Goal: Transaction & Acquisition: Purchase product/service

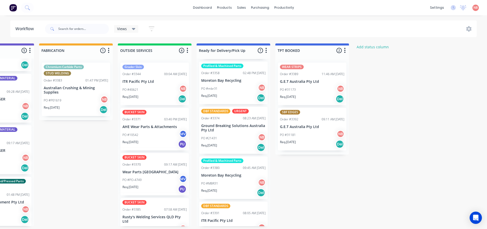
scroll to position [142, 0]
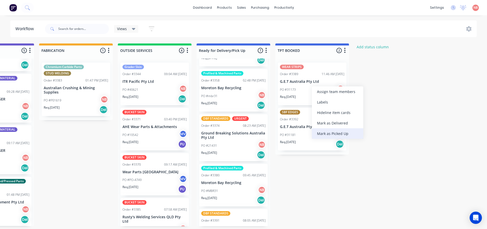
click at [322, 133] on div "Mark as Picked Up" at bounding box center [337, 133] width 51 height 10
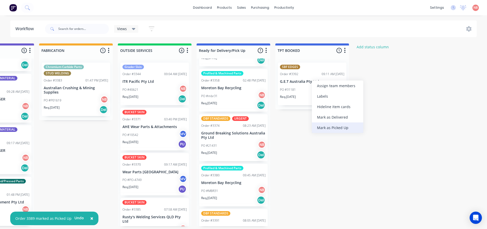
click at [324, 127] on div "Mark as Picked Up" at bounding box center [337, 127] width 51 height 10
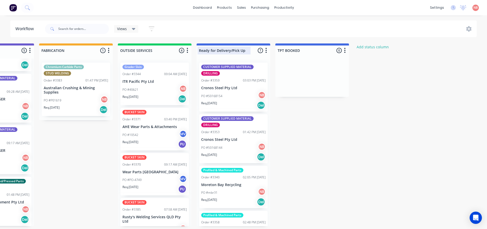
scroll to position [0, 365]
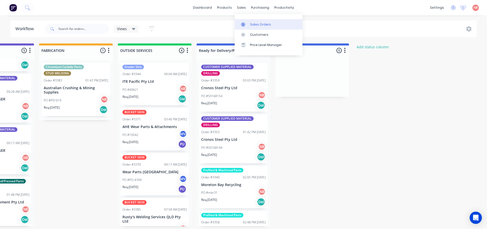
click at [243, 25] on icon at bounding box center [243, 24] width 5 height 5
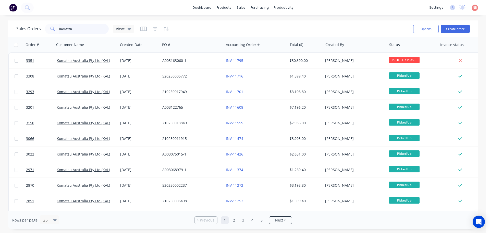
click at [89, 28] on input "komatsu" at bounding box center [84, 29] width 50 height 10
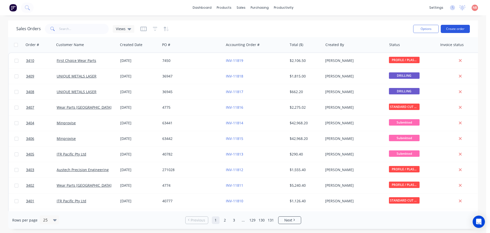
click at [451, 27] on button "Create order" at bounding box center [455, 29] width 29 height 8
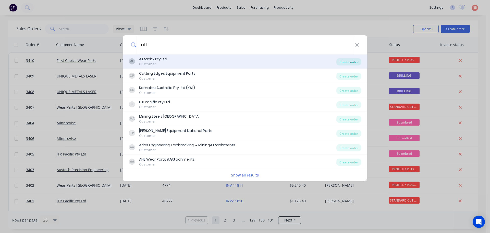
type input "att"
click at [344, 62] on div "Create order" at bounding box center [349, 61] width 25 height 7
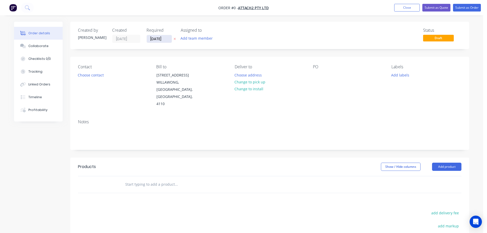
click at [157, 42] on input "[DATE]" at bounding box center [159, 39] width 25 height 8
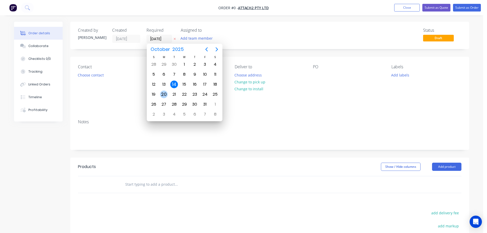
click at [163, 93] on div "20" at bounding box center [164, 94] width 8 height 8
type input "[DATE]"
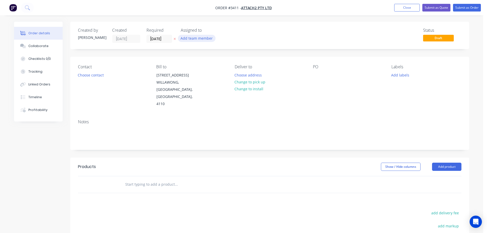
click at [196, 40] on button "Add team member" at bounding box center [197, 38] width 38 height 7
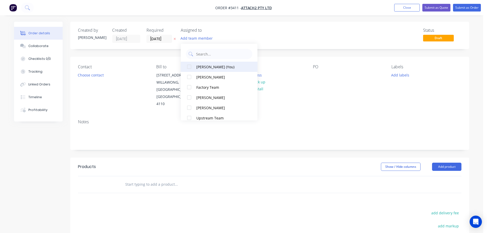
click at [197, 69] on div "[PERSON_NAME] (You)" at bounding box center [221, 66] width 51 height 5
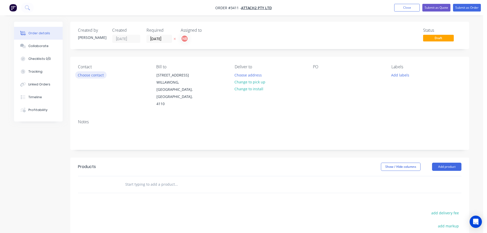
click at [92, 77] on button "Choose contact" at bounding box center [90, 74] width 31 height 7
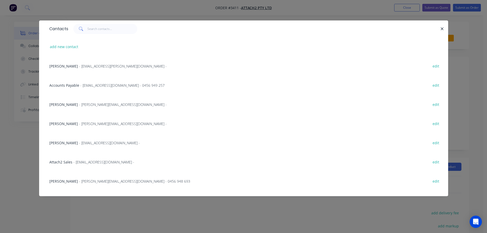
click at [61, 105] on span "[PERSON_NAME]" at bounding box center [63, 104] width 29 height 5
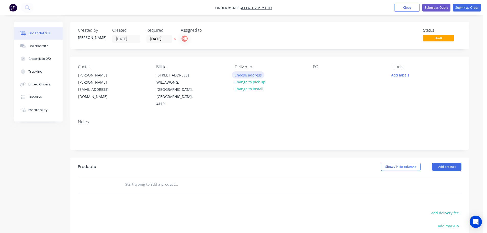
click at [246, 75] on button "Choose address" at bounding box center [248, 74] width 33 height 7
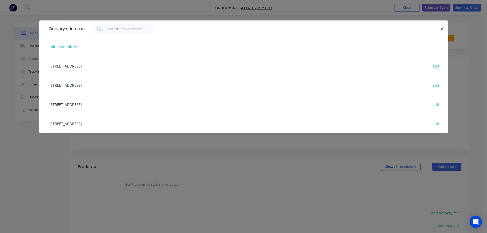
click at [98, 65] on div "[STREET_ADDRESS] edit" at bounding box center [243, 65] width 393 height 19
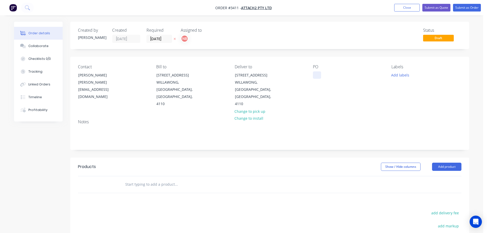
click at [316, 76] on div at bounding box center [317, 74] width 8 height 7
click at [401, 70] on div "Labels Add labels" at bounding box center [426, 85] width 70 height 43
click at [402, 74] on button "Add labels" at bounding box center [399, 74] width 23 height 7
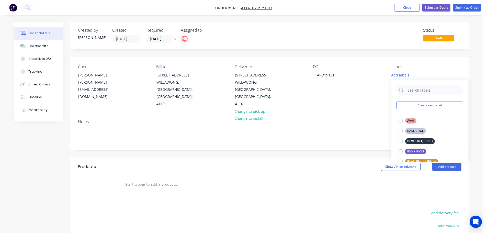
click at [412, 90] on input "text" at bounding box center [433, 90] width 53 height 10
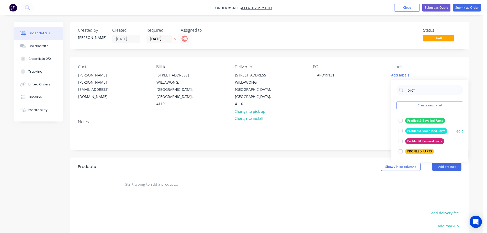
type input "prof"
click at [412, 129] on div "Profiled & Machined Parts" at bounding box center [426, 131] width 42 height 6
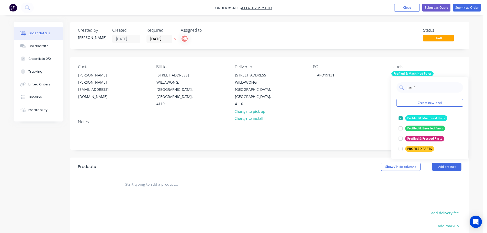
click at [338, 162] on div "Show / Hide columns Add product" at bounding box center [310, 166] width 302 height 8
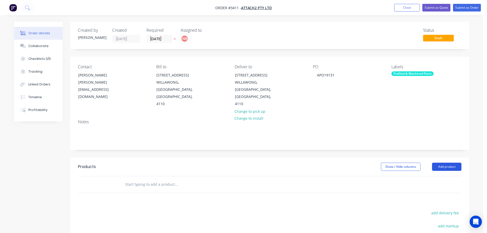
click at [443, 162] on button "Add product" at bounding box center [446, 166] width 29 height 8
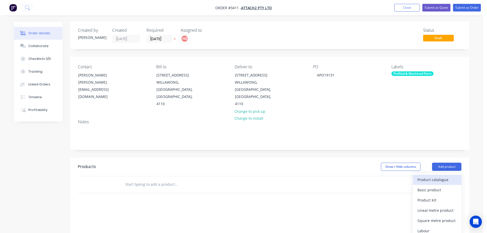
click at [439, 176] on div "Product catalogue" at bounding box center [436, 179] width 39 height 7
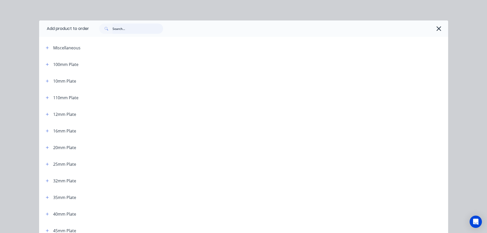
click at [119, 28] on input "text" at bounding box center [137, 28] width 51 height 10
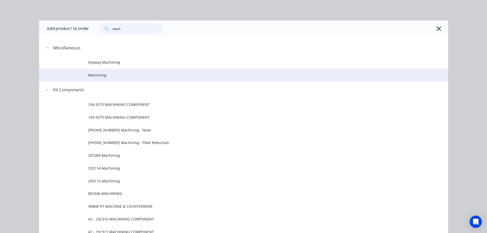
type input "mach"
click at [93, 71] on td "Machining" at bounding box center [268, 75] width 360 height 13
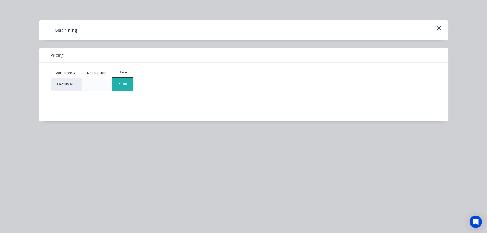
click at [127, 85] on div "$0.00" at bounding box center [122, 84] width 21 height 12
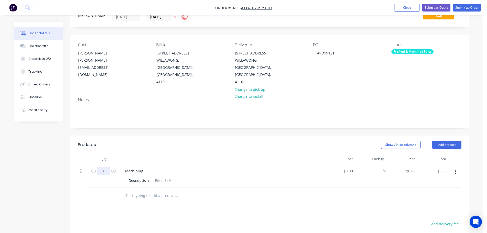
scroll to position [77, 0]
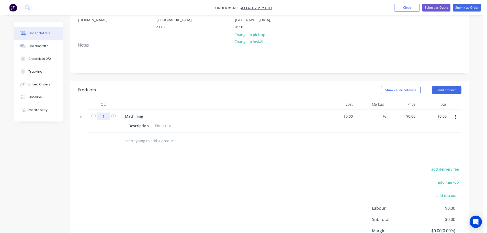
click at [102, 112] on input "1" at bounding box center [103, 116] width 13 height 8
type input "4"
drag, startPoint x: 172, startPoint y: 89, endPoint x: 170, endPoint y: 92, distance: 4.2
click at [172, 89] on header "Products Show / Hide columns Add product" at bounding box center [269, 90] width 398 height 18
click at [146, 112] on div "Machining" at bounding box center [134, 115] width 26 height 7
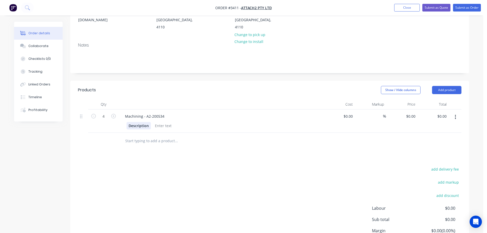
click at [138, 122] on div "Description" at bounding box center [138, 125] width 24 height 7
click at [184, 122] on div at bounding box center [183, 125] width 21 height 7
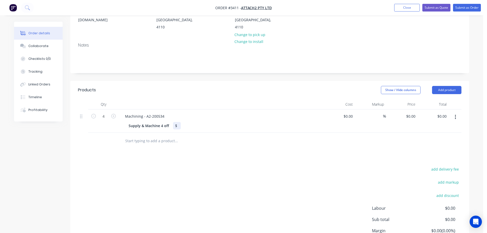
click at [178, 122] on div "$" at bounding box center [177, 125] width 8 height 7
click at [409, 109] on div "$0.00 $0.00" at bounding box center [401, 120] width 31 height 23
click at [410, 112] on div "0 $0.00" at bounding box center [410, 115] width 14 height 7
type input "$36.00"
type input "$144.00"
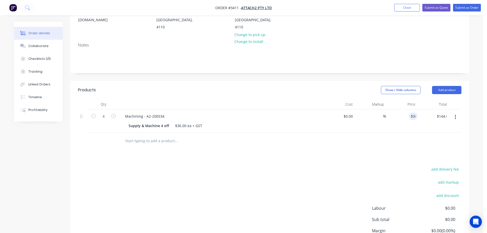
click at [368, 152] on div "Products Show / Hide columns Add product Qty Cost Markup Price Total 4 Machinin…" at bounding box center [269, 176] width 398 height 191
click at [441, 86] on button "Add product" at bounding box center [446, 90] width 29 height 8
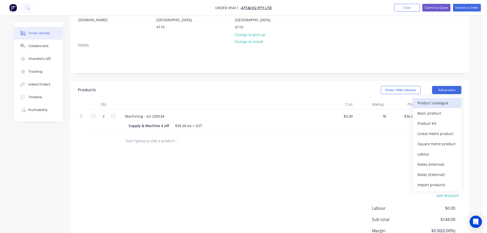
click at [436, 99] on div "Product catalogue" at bounding box center [436, 102] width 39 height 7
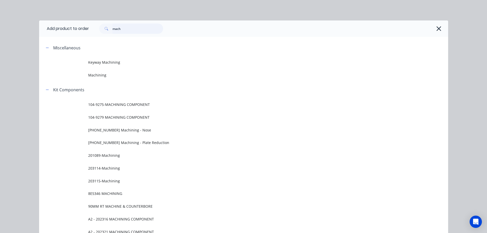
drag, startPoint x: 130, startPoint y: 29, endPoint x: 64, endPoint y: 35, distance: 66.2
click at [64, 35] on header "Add product to order mach" at bounding box center [243, 28] width 409 height 16
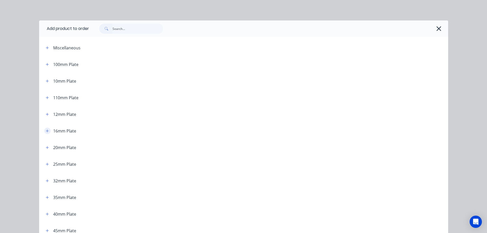
click at [46, 131] on icon "button" at bounding box center [47, 131] width 3 height 4
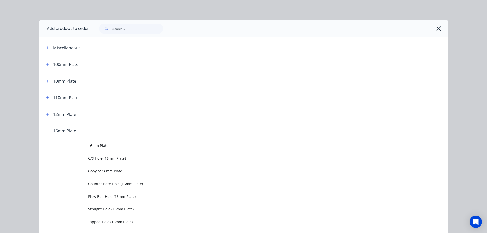
click at [88, 147] on span "16mm Plate" at bounding box center [232, 145] width 288 height 5
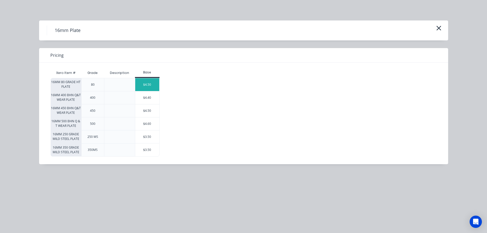
click at [148, 85] on div "$4.50" at bounding box center [147, 84] width 24 height 13
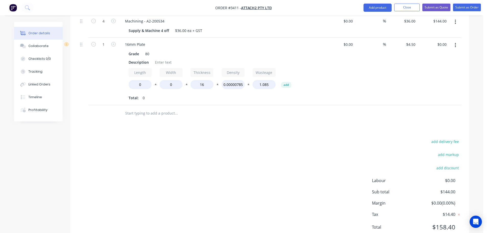
scroll to position [179, 0]
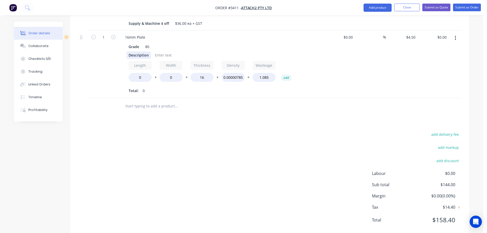
click at [133, 51] on div "Description" at bounding box center [138, 54] width 24 height 7
click at [132, 51] on div "Description" at bounding box center [138, 54] width 24 height 7
click at [154, 51] on div "1 off A2-202955" at bounding box center [141, 54] width 31 height 7
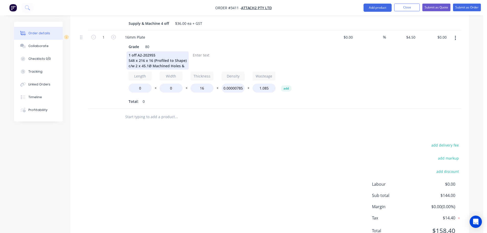
click at [183, 59] on div "1 off A2-202955 548 x 216 x 16 (Profiled to Shape) c/w 2 x 45.1Ø Machined Holes…" at bounding box center [157, 60] width 62 height 18
click at [136, 58] on div "1 off A2-202955 548 x 216 x 16 (Profiled to Shape) c/w 2 x 45.1Ø Machined Holes…" at bounding box center [157, 60] width 62 height 18
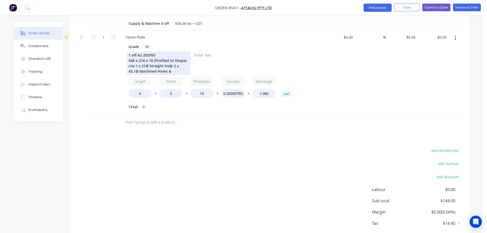
click at [168, 59] on div "1 off A2-202955 548 x 216 x 16 (Profiled to Shape) c/w 1 x 21Ø Straight Hole 2 …" at bounding box center [158, 62] width 64 height 23
click at [171, 59] on div "1 off A2-202955 548 x 216 x 16 (Profiled to Shape) c/w 1 x 21Ø Straight Hole 2 …" at bounding box center [158, 62] width 64 height 23
drag, startPoint x: 172, startPoint y: 65, endPoint x: 169, endPoint y: 65, distance: 3.8
click at [169, 65] on div "1 off A2-202955 548 x 216 x 16 (Profiled to Shape) c/w 1 x 21Ø Straight Hole 2 …" at bounding box center [158, 62] width 64 height 23
drag, startPoint x: 175, startPoint y: 59, endPoint x: 149, endPoint y: 59, distance: 25.8
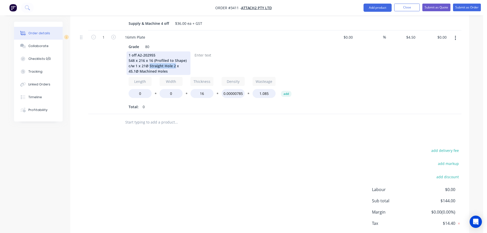
click at [149, 59] on div "1 off A2-202955 548 x 216 x 16 (Profiled to Shape) c/w 1 x 21Ø Straight Hole 2 …" at bounding box center [158, 62] width 64 height 23
click at [132, 132] on div "Products Show / Hide columns Add product Qty Cost Markup Price Total 4 Machinin…" at bounding box center [269, 116] width 398 height 275
click at [136, 89] on input "0" at bounding box center [139, 93] width 23 height 9
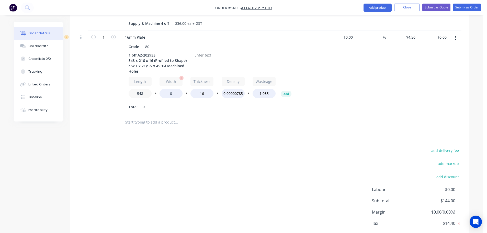
type input "548"
click at [169, 89] on input "0" at bounding box center [170, 93] width 23 height 9
click at [170, 89] on input "0" at bounding box center [170, 93] width 23 height 9
type input "216"
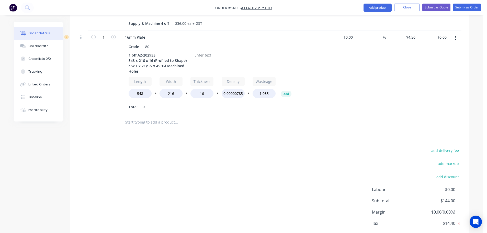
type input "$72.00"
click at [191, 114] on div at bounding box center [211, 122] width 184 height 17
click at [207, 51] on div at bounding box center [202, 54] width 21 height 7
click at [452, 33] on button "button" at bounding box center [455, 37] width 12 height 9
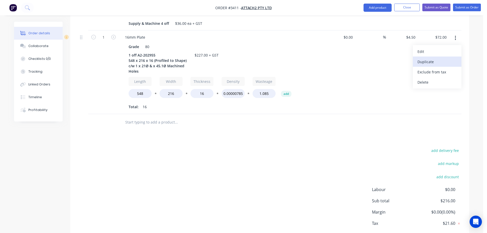
click at [429, 58] on div "Duplicate" at bounding box center [436, 61] width 39 height 7
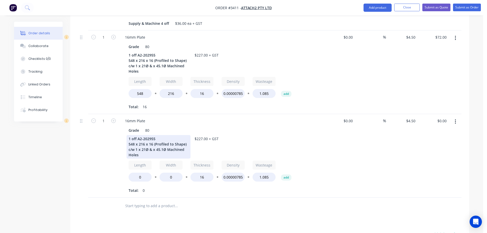
click at [157, 135] on div "1 off A2-202955 548 x 216 x 16 (Profiled to Shape) c/w 1 x 21Ø & x 45.1Ø Machin…" at bounding box center [158, 146] width 64 height 23
drag, startPoint x: 134, startPoint y: 138, endPoint x: 131, endPoint y: 138, distance: 3.3
click at [131, 138] on div "1 off A2-202956 548 x 216 x 16 (Profiled to Shape) c/w 1 x 21Ø & x 45.1Ø Machin…" at bounding box center [158, 146] width 64 height 23
drag, startPoint x: 135, startPoint y: 143, endPoint x: 151, endPoint y: 143, distance: 16.6
click at [151, 143] on div "1 off A2-202956 525 x 216 x 16 (Profiled to Shape) c/w 1 x 21Ø & x 45.1Ø Machin…" at bounding box center [158, 146] width 64 height 23
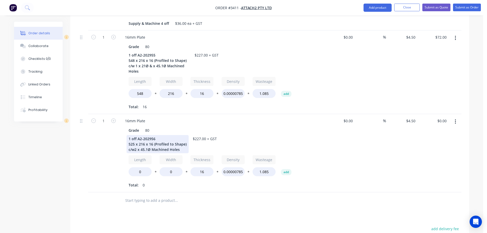
click at [134, 141] on div "1 off A2-202956 525 x 216 x 16 (Profiled to Shape) c/w2 x 45.1Ø Machined Holes" at bounding box center [157, 144] width 62 height 18
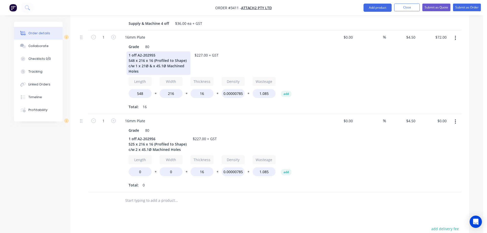
click at [152, 58] on div "1 off A2-202955 548 x 216 x 16 (Profiled to Shape) c/w 1 x 21Ø & x 45.1Ø Machin…" at bounding box center [158, 62] width 64 height 23
click at [104, 67] on div "1" at bounding box center [103, 72] width 31 height 84
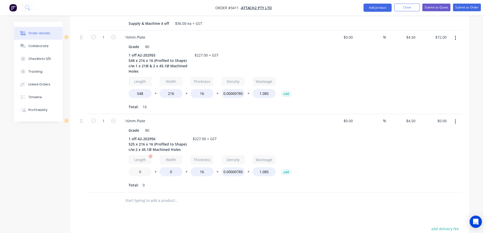
click at [140, 167] on input "0" at bounding box center [139, 171] width 23 height 9
type input "525"
click at [171, 167] on input "0" at bounding box center [170, 171] width 23 height 9
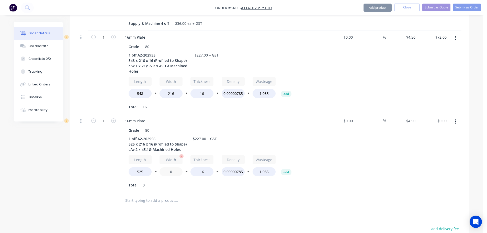
click at [171, 167] on input "0" at bounding box center [170, 171] width 23 height 9
type input "216"
type input "$67.50"
click at [168, 181] on div "Total: 0" at bounding box center [220, 185] width 185 height 8
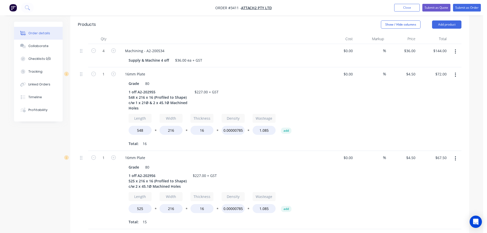
scroll to position [153, 0]
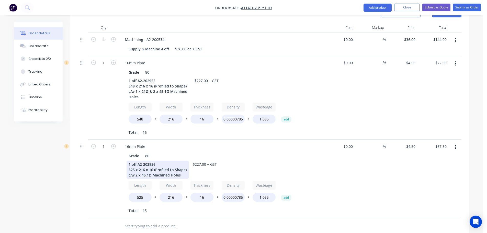
drag, startPoint x: 181, startPoint y: 169, endPoint x: 122, endPoint y: 157, distance: 60.5
click at [122, 157] on div "Grade 80 1 off A2-202956 525 x 216 x 16 (Profiled to Shape) c/w 2 x 45.1Ø Machi…" at bounding box center [221, 182] width 200 height 63
copy div "1 off A2-202956 525 x 216 x 16 (Profiled to Shape) c/w 2 x 45.1Ø Machined Holes"
click at [452, 143] on button "button" at bounding box center [455, 147] width 12 height 9
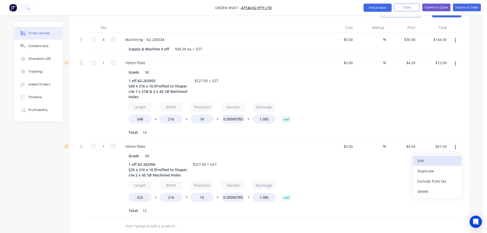
click at [422, 157] on div "Edit" at bounding box center [436, 160] width 39 height 7
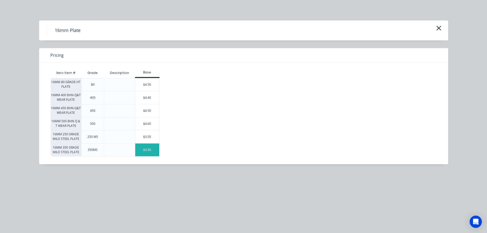
click at [141, 146] on div "$3.50" at bounding box center [147, 149] width 24 height 13
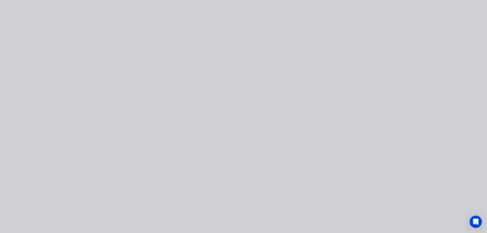
type input "$3.50"
type input "$52.50"
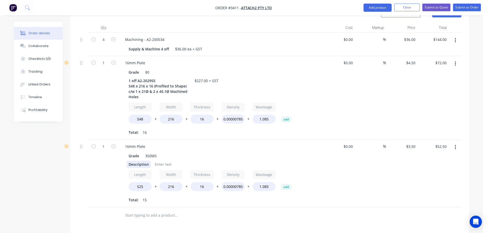
click at [133, 160] on div "Description" at bounding box center [138, 163] width 24 height 7
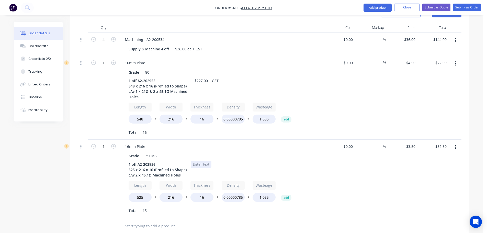
click at [198, 160] on div at bounding box center [201, 163] width 21 height 7
click at [198, 160] on div at bounding box center [202, 163] width 21 height 7
click at [155, 160] on div "1 off A2-202956525 x 216 x 16 (Profiled to Shape)c/w 2 x 45.1Ø Machined Holes" at bounding box center [158, 169] width 64 height 18
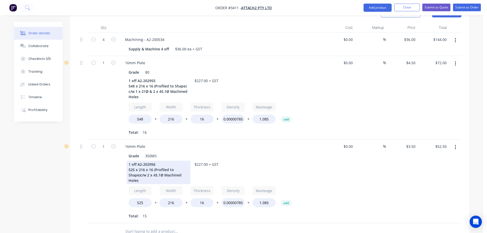
click at [140, 167] on div "1 off A2-202956 525 x 216 x 16 (Profiled to Shape)c/w 2 x 45.1Ø Machined Holes" at bounding box center [158, 171] width 64 height 23
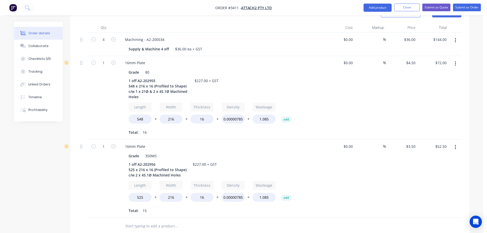
click at [104, 187] on div "1" at bounding box center [103, 178] width 31 height 78
click at [379, 8] on button "Add product" at bounding box center [377, 8] width 28 height 8
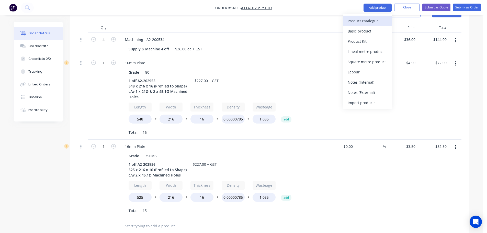
click at [375, 18] on div "Product catalogue" at bounding box center [366, 20] width 39 height 7
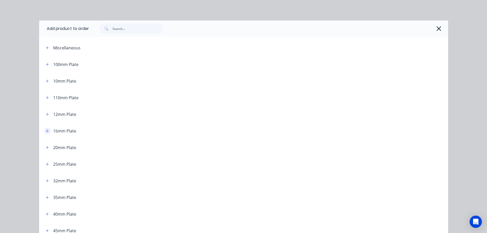
click at [46, 131] on icon "button" at bounding box center [47, 131] width 3 height 4
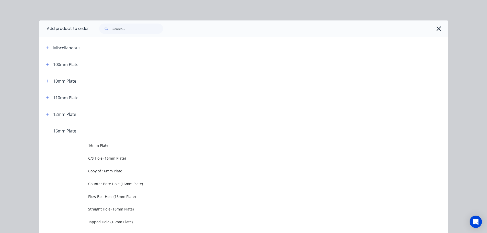
click at [83, 145] on td at bounding box center [63, 145] width 49 height 13
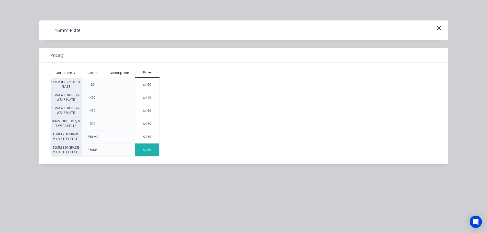
click at [156, 152] on div "$3.50" at bounding box center [147, 149] width 24 height 13
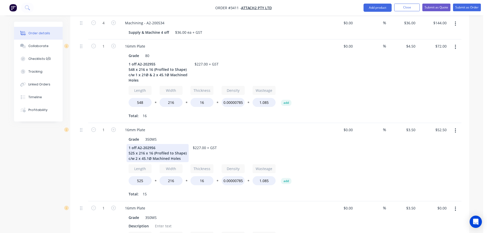
scroll to position [179, 0]
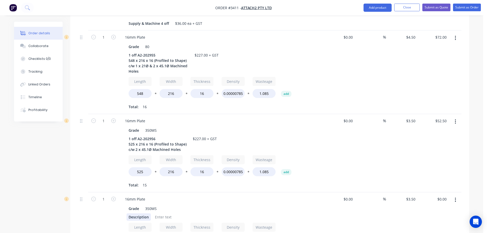
click at [138, 213] on div "Description" at bounding box center [138, 216] width 24 height 7
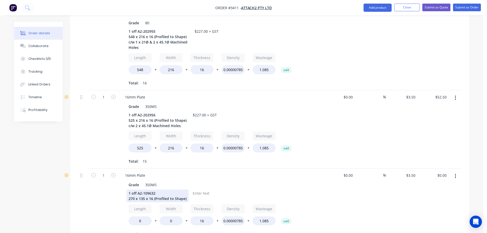
scroll to position [230, 0]
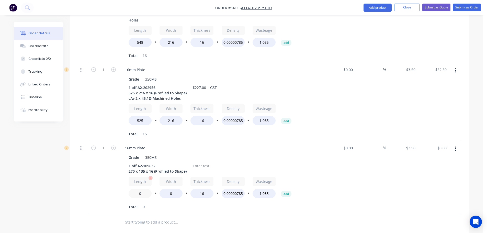
click at [137, 189] on input "0" at bounding box center [139, 193] width 23 height 9
type input "270"
click at [166, 190] on input "0" at bounding box center [170, 193] width 23 height 9
click at [167, 189] on input "0" at bounding box center [170, 193] width 23 height 9
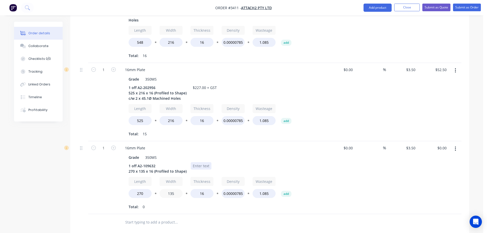
type input "135"
type input "$17.50"
click at [193, 162] on div at bounding box center [201, 165] width 21 height 7
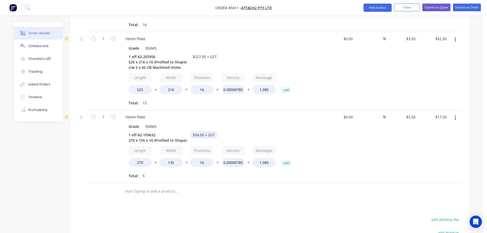
scroll to position [281, 0]
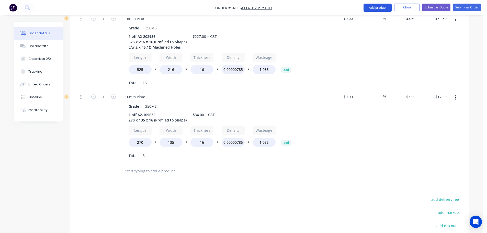
click at [379, 6] on button "Add product" at bounding box center [377, 8] width 28 height 8
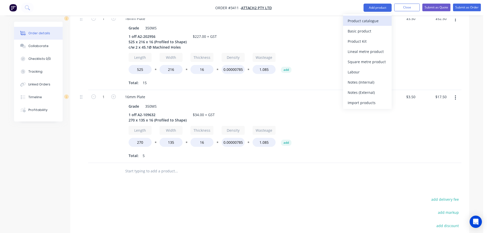
click at [370, 22] on div "Product catalogue" at bounding box center [366, 20] width 39 height 7
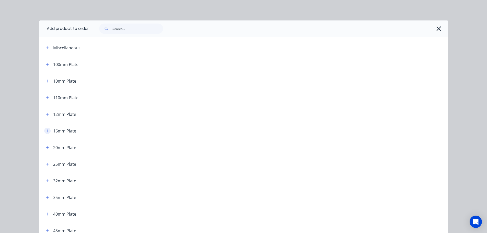
click at [46, 131] on icon "button" at bounding box center [47, 131] width 3 height 4
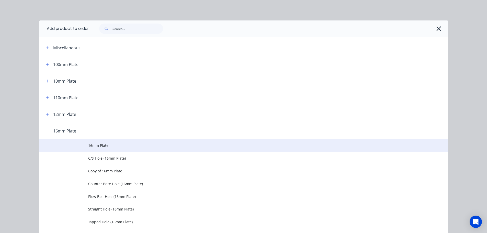
click at [72, 147] on td at bounding box center [63, 145] width 49 height 13
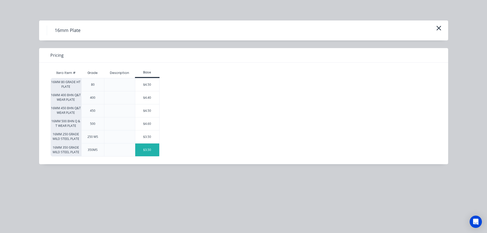
click at [143, 146] on div "$3.50" at bounding box center [147, 149] width 24 height 13
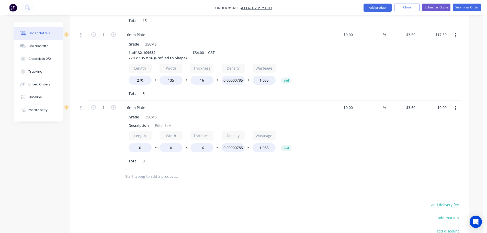
scroll to position [358, 0]
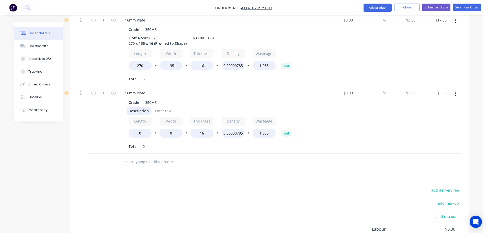
click at [128, 107] on div "Description" at bounding box center [138, 110] width 24 height 7
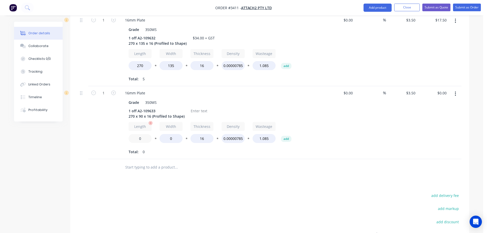
click at [137, 134] on input "0" at bounding box center [139, 138] width 23 height 9
type input "270"
click at [167, 134] on input "0" at bounding box center [170, 138] width 23 height 9
type input "90"
type input "$10.50"
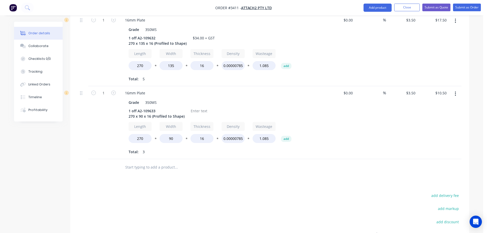
click at [210, 178] on div "Products Show / Hide columns Add product Qty Cost Markup Price Total 4 Machinin…" at bounding box center [269, 49] width 398 height 498
click at [198, 107] on div at bounding box center [198, 110] width 21 height 7
click at [369, 9] on button "Add product" at bounding box center [377, 8] width 28 height 8
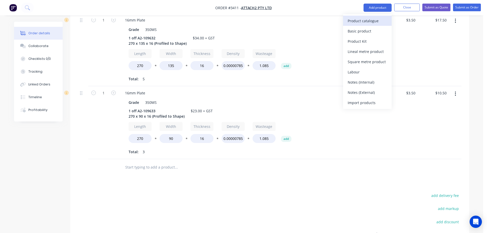
click at [365, 18] on div "Product catalogue" at bounding box center [366, 20] width 39 height 7
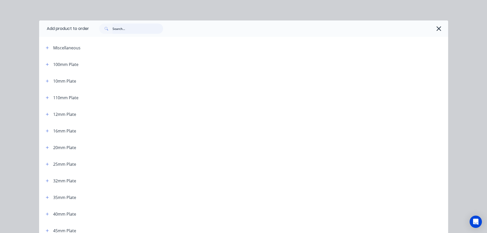
click at [122, 28] on input "text" at bounding box center [137, 28] width 51 height 10
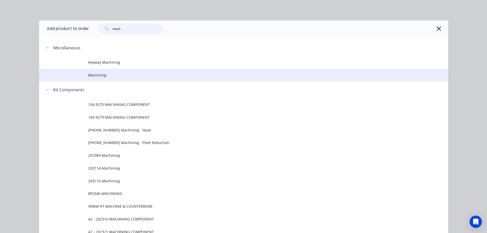
type input "mach"
click at [109, 76] on span "Machining" at bounding box center [232, 74] width 288 height 5
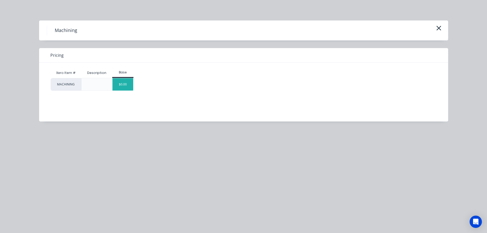
click at [116, 83] on div "$0.00" at bounding box center [122, 84] width 21 height 12
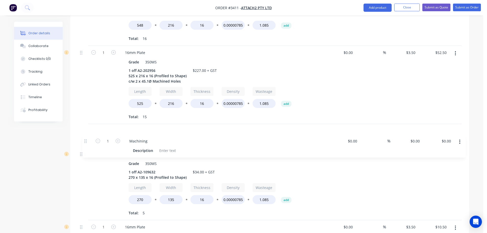
scroll to position [230, 0]
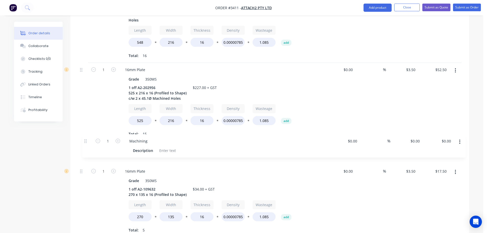
drag, startPoint x: 83, startPoint y: 159, endPoint x: 88, endPoint y: 139, distance: 19.9
click at [88, 139] on div "4 Machining - A2-200534 Supply & Machine 4 off $36.00 ea + GST $0.00 $0.00 % $3…" at bounding box center [269, 133] width 383 height 354
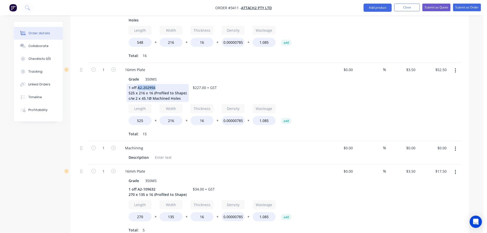
drag, startPoint x: 157, startPoint y: 80, endPoint x: 137, endPoint y: 83, distance: 20.3
click at [137, 84] on div "1 off A2-202956 525 x 216 x 16 (Profiled to Shape) c/w 2 x 45.1Ø Machined Holes" at bounding box center [157, 93] width 62 height 18
copy div "A2-202956"
click at [146, 144] on div "Machining" at bounding box center [134, 147] width 26 height 7
click at [138, 153] on div "Description" at bounding box center [138, 156] width 24 height 7
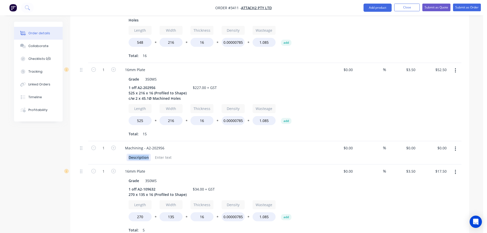
click at [138, 153] on div "Description" at bounding box center [138, 156] width 24 height 7
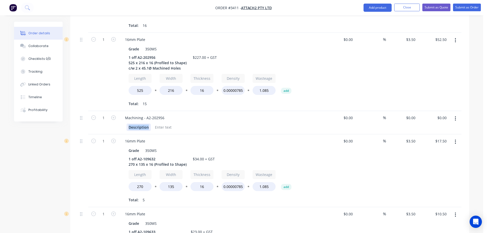
scroll to position [255, 0]
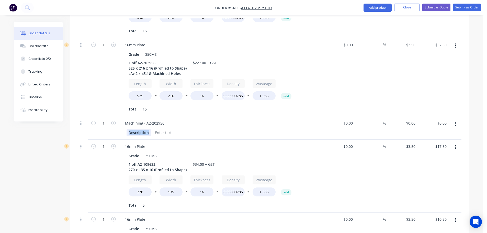
click at [138, 129] on div "Description" at bounding box center [138, 132] width 24 height 7
click at [413, 119] on input "0" at bounding box center [411, 122] width 12 height 7
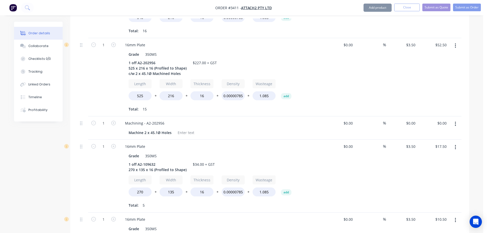
click at [186, 129] on div at bounding box center [185, 132] width 21 height 7
click at [415, 119] on input "0" at bounding box center [411, 122] width 12 height 7
type input "$158.00"
click at [278, 143] on div "16mm Plate" at bounding box center [221, 146] width 200 height 7
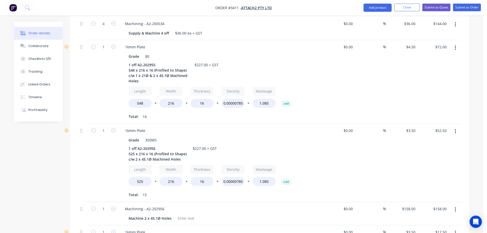
scroll to position [178, 0]
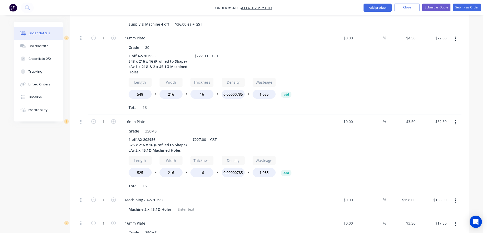
click at [454, 198] on icon "button" at bounding box center [454, 201] width 1 height 6
click at [434, 220] on div "Duplicate" at bounding box center [436, 223] width 39 height 7
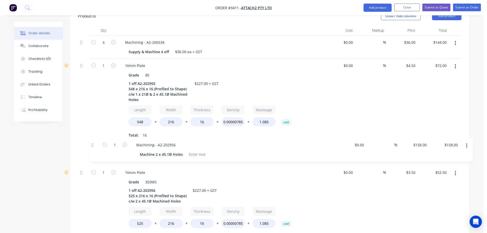
scroll to position [154, 0]
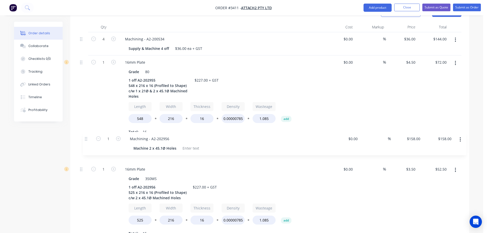
drag, startPoint x: 80, startPoint y: 183, endPoint x: 87, endPoint y: 138, distance: 45.9
click at [87, 138] on div "4 Machining - A2-200534 Supply & Machine 4 off $36.00 ea + GST $0.00 $0.00 % $3…" at bounding box center [269, 220] width 383 height 377
click at [167, 142] on div "Machining - A2-202956" at bounding box center [221, 145] width 200 height 7
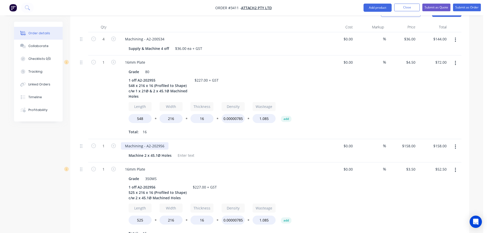
click at [163, 142] on div "Machining - A2-202956" at bounding box center [145, 145] width 48 height 7
click at [144, 151] on div "Machine 2 x 45.1Ø Holes" at bounding box center [149, 154] width 47 height 7
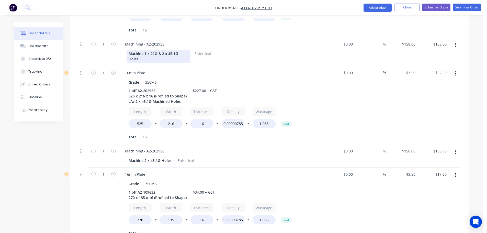
scroll to position [256, 0]
click at [405, 144] on div "158 $158.00" at bounding box center [401, 155] width 31 height 23
type input "$142.00"
click at [303, 156] on div "Machine 2 x 45.1Ø Holes" at bounding box center [219, 159] width 187 height 7
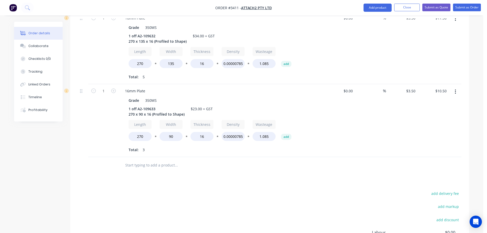
scroll to position [409, 0]
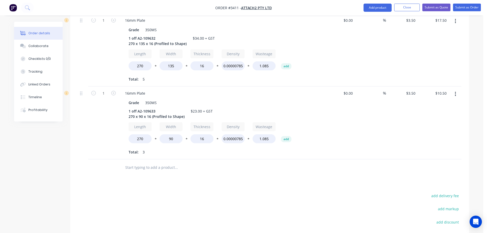
drag, startPoint x: 371, startPoint y: 5, endPoint x: 370, endPoint y: 14, distance: 8.5
click at [371, 5] on button "Add product" at bounding box center [377, 8] width 28 height 8
click at [367, 22] on div "Product catalogue" at bounding box center [366, 20] width 39 height 7
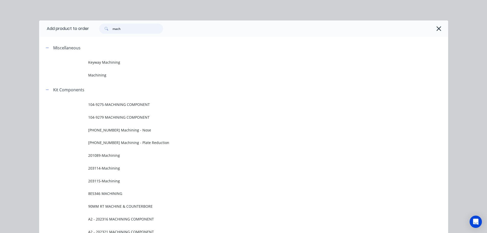
drag, startPoint x: 133, startPoint y: 28, endPoint x: 72, endPoint y: 42, distance: 62.4
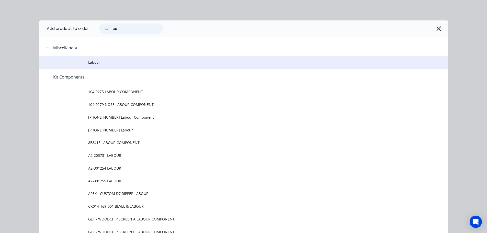
type input "lab"
click at [92, 61] on span "Labour" at bounding box center [232, 62] width 288 height 5
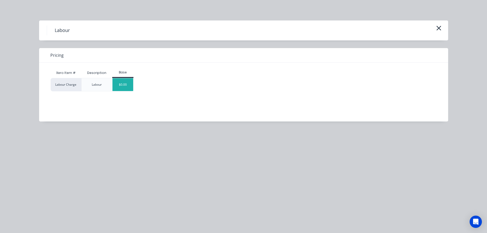
click at [126, 83] on div "$0.00" at bounding box center [122, 84] width 21 height 13
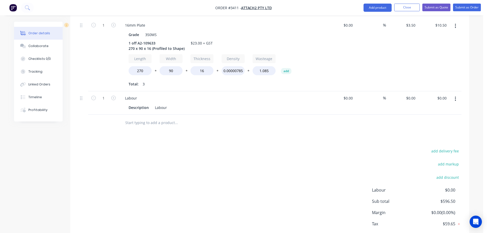
scroll to position [493, 0]
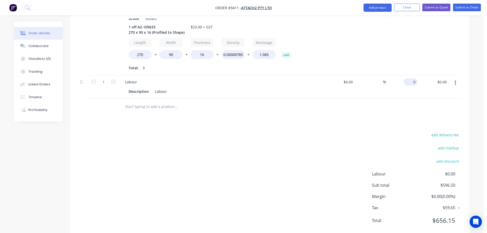
click at [410, 78] on div "0 $0.00" at bounding box center [410, 81] width 14 height 7
type input "$58.50"
click at [199, 149] on div "add delivery fee add markup add discount Labour $0.00 Sub total $655.00 Margin …" at bounding box center [269, 180] width 383 height 99
click at [29, 51] on button "Collaborate" at bounding box center [38, 46] width 49 height 13
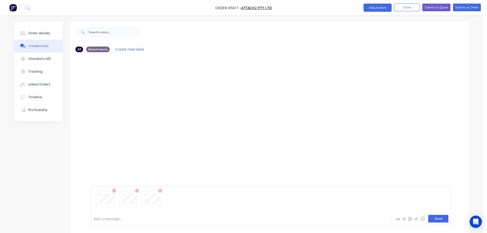
click at [440, 218] on button "Send" at bounding box center [438, 219] width 20 height 8
click at [29, 30] on button "Order details" at bounding box center [38, 33] width 49 height 13
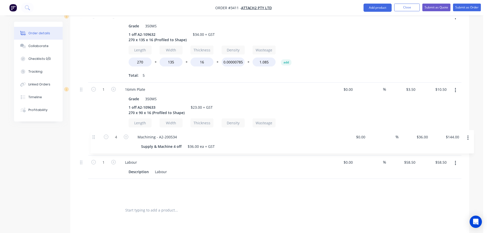
scroll to position [434, 0]
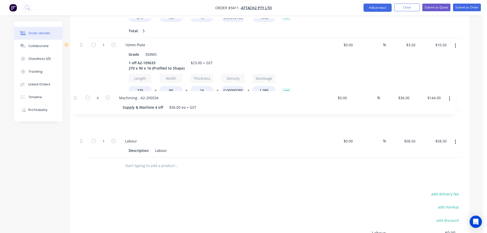
drag, startPoint x: 80, startPoint y: 58, endPoint x: 76, endPoint y: 100, distance: 42.1
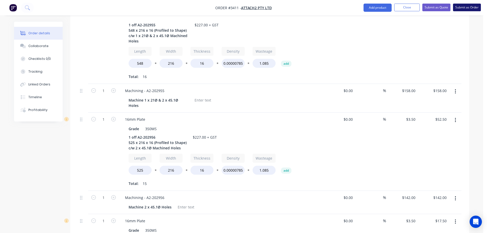
scroll to position [179, 0]
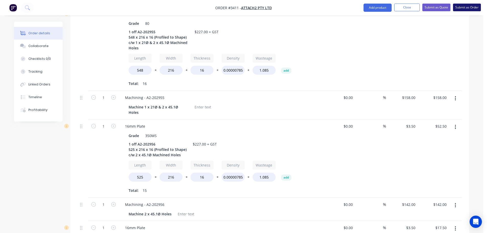
click at [460, 8] on button "Submit as Order" at bounding box center [467, 8] width 28 height 8
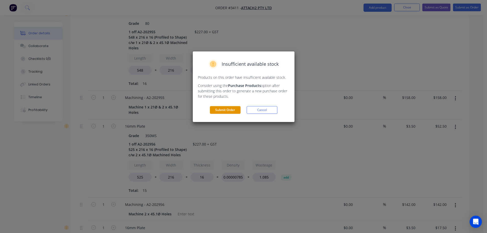
click at [214, 110] on button "Submit Order" at bounding box center [225, 110] width 31 height 8
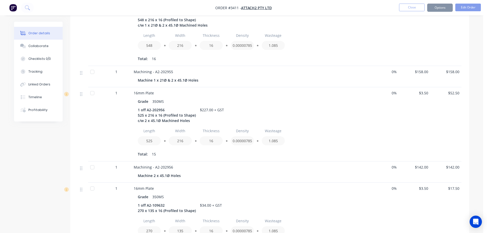
scroll to position [165, 0]
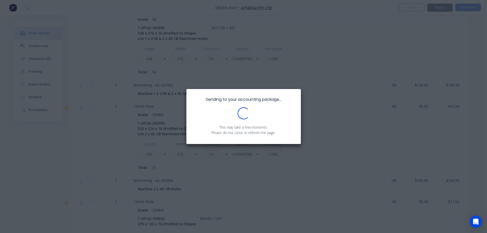
drag, startPoint x: 214, startPoint y: 110, endPoint x: 319, endPoint y: 99, distance: 105.5
click at [319, 99] on div "Sending to your accounting package... Loading... This may take a few moments. P…" at bounding box center [243, 116] width 487 height 233
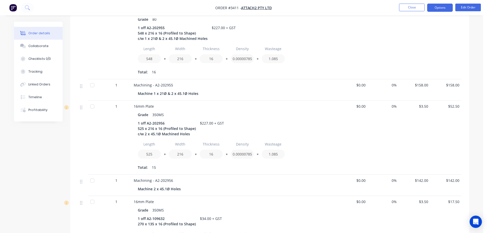
click at [440, 9] on button "Options" at bounding box center [440, 8] width 26 height 8
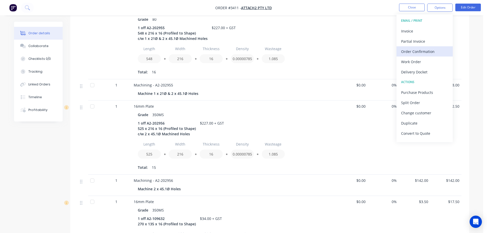
click at [418, 54] on div "Order Confirmation" at bounding box center [424, 51] width 47 height 7
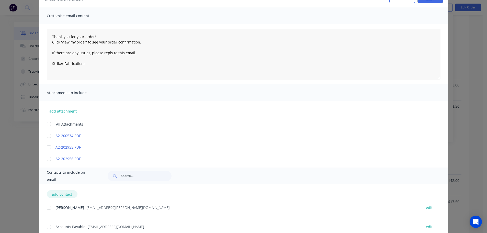
scroll to position [124, 0]
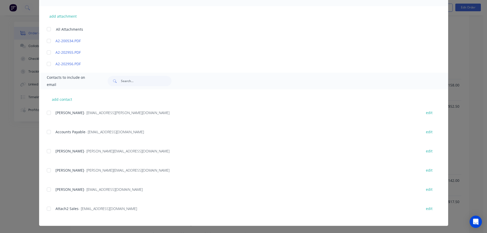
click at [49, 156] on div at bounding box center [49, 151] width 10 height 10
type textarea "Thank you for your order! Click 'view my order' to see your order confirmation.…"
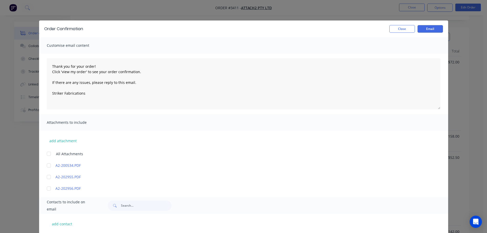
scroll to position [38, 0]
click at [431, 31] on button "Email" at bounding box center [430, 29] width 26 height 8
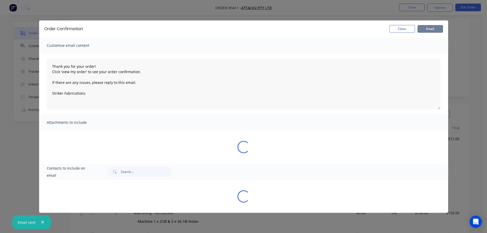
type textarea "Thank you for your order! Click 'view my order' to see your order confirmation.…"
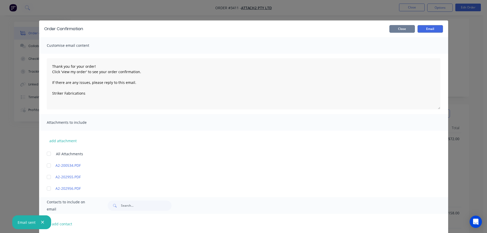
click at [405, 26] on button "Close" at bounding box center [402, 29] width 26 height 8
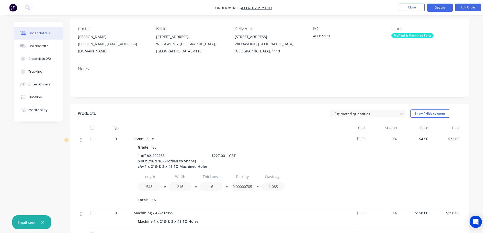
click at [432, 8] on button "Options" at bounding box center [440, 8] width 26 height 8
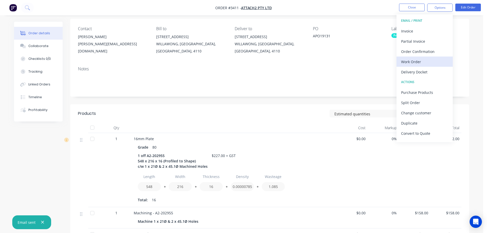
click at [423, 63] on div "Work Order" at bounding box center [424, 61] width 47 height 7
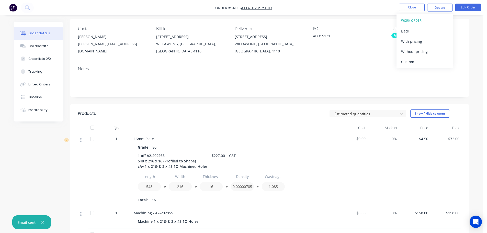
click at [423, 63] on div "Custom" at bounding box center [424, 61] width 47 height 7
click at [420, 54] on div "Without pricing" at bounding box center [424, 51] width 47 height 7
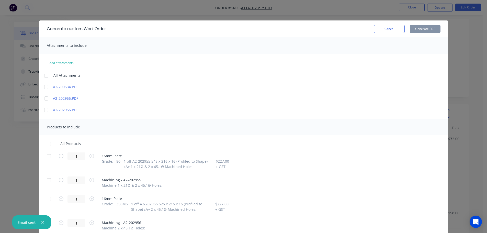
click at [48, 153] on div at bounding box center [49, 156] width 10 height 10
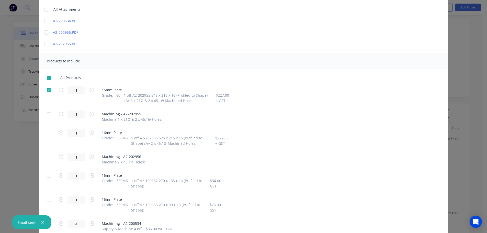
scroll to position [77, 0]
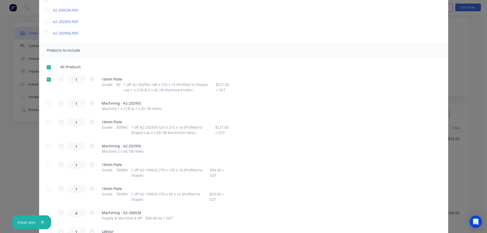
click at [46, 123] on div at bounding box center [49, 122] width 10 height 10
click at [46, 162] on div at bounding box center [49, 165] width 10 height 10
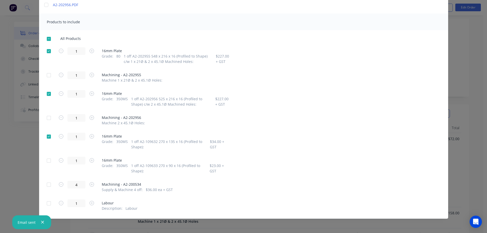
scroll to position [105, 0]
click at [47, 161] on div at bounding box center [49, 160] width 10 height 10
click at [48, 183] on div at bounding box center [49, 184] width 10 height 10
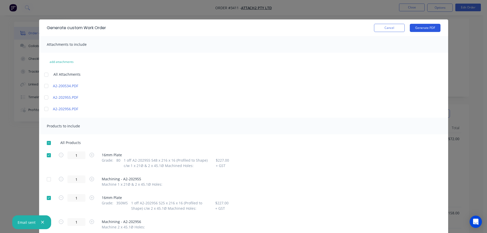
scroll to position [0, 0]
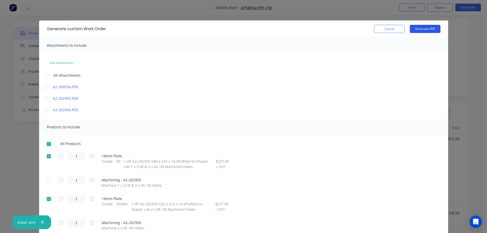
click at [421, 26] on button "Generate PDF" at bounding box center [424, 29] width 31 height 8
click at [389, 30] on button "Cancel" at bounding box center [389, 29] width 31 height 8
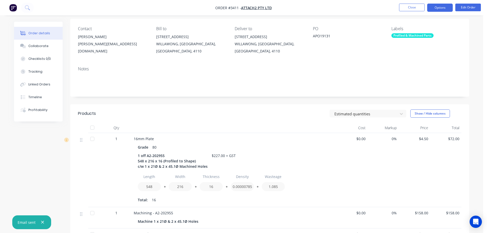
click at [434, 7] on button "Options" at bounding box center [440, 8] width 26 height 8
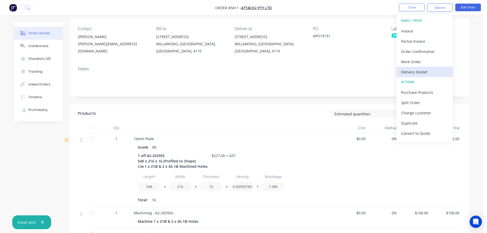
click at [407, 69] on div "Delivery Docket" at bounding box center [424, 71] width 47 height 7
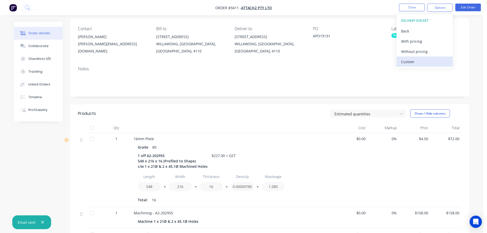
click at [407, 63] on div "Custom" at bounding box center [424, 61] width 47 height 7
click at [405, 51] on div "Without pricing" at bounding box center [424, 51] width 47 height 7
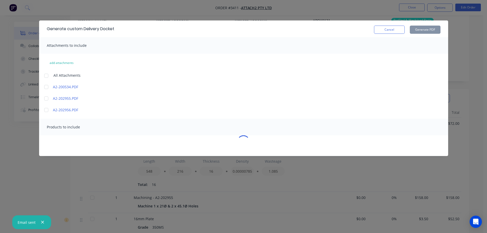
scroll to position [89, 0]
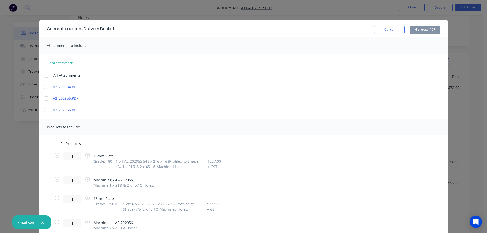
click at [49, 157] on div at bounding box center [49, 155] width 10 height 10
click at [45, 193] on div at bounding box center [49, 198] width 10 height 10
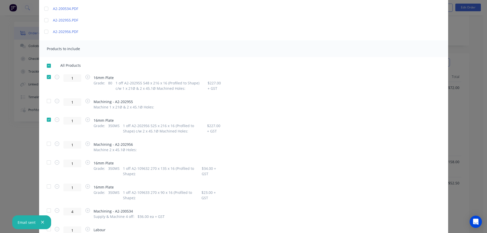
scroll to position [77, 0]
click at [45, 163] on div at bounding box center [49, 164] width 10 height 10
click at [49, 187] on div at bounding box center [49, 188] width 10 height 10
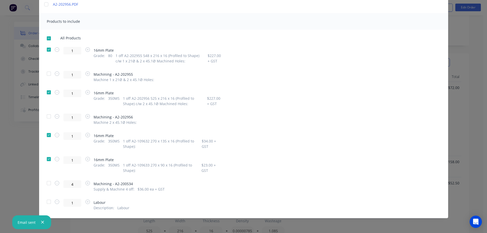
click at [49, 186] on div at bounding box center [49, 183] width 10 height 10
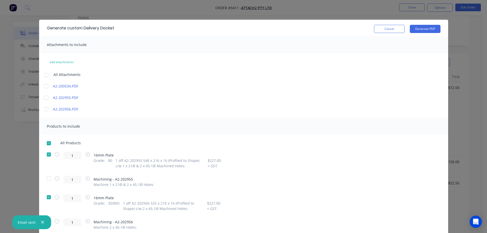
scroll to position [0, 0]
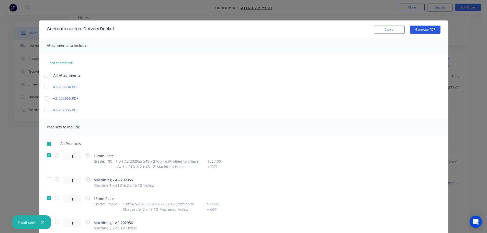
click at [422, 33] on button "Generate PDF" at bounding box center [424, 30] width 31 height 8
click at [386, 30] on button "Cancel" at bounding box center [389, 30] width 31 height 8
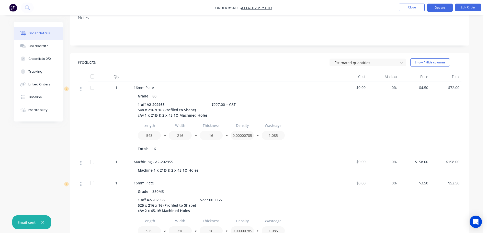
click at [436, 6] on button "Options" at bounding box center [440, 8] width 26 height 8
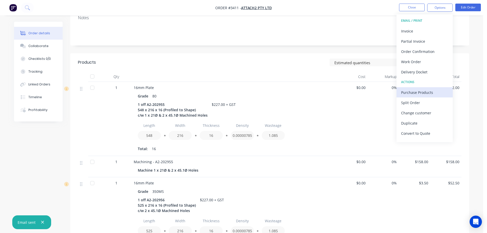
click at [421, 93] on div "Purchase Products" at bounding box center [424, 92] width 47 height 7
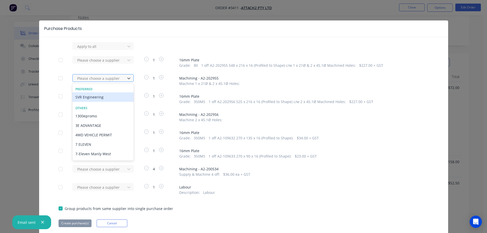
click at [114, 78] on div at bounding box center [100, 78] width 46 height 6
click at [106, 96] on div "SVR Engineering" at bounding box center [102, 96] width 61 height 9
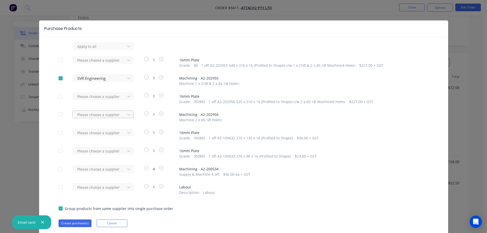
click at [104, 112] on div at bounding box center [100, 114] width 46 height 6
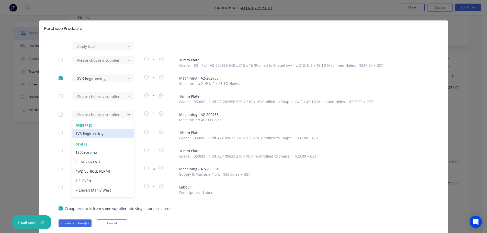
click at [99, 130] on div "SVR Engineering" at bounding box center [102, 132] width 61 height 9
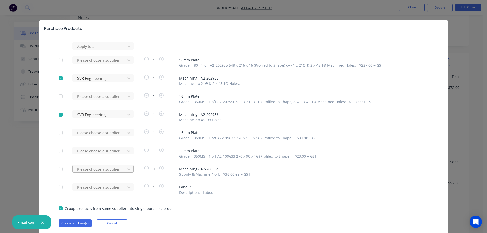
click at [102, 169] on div "Please choose a supplier" at bounding box center [100, 169] width 56 height 8
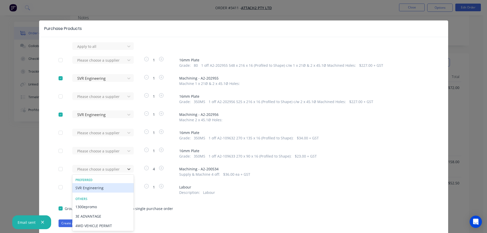
scroll to position [17, 0]
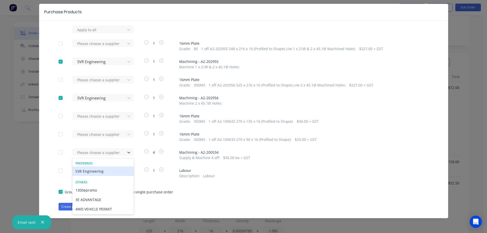
click at [98, 172] on div "SVR Engineering" at bounding box center [102, 170] width 61 height 9
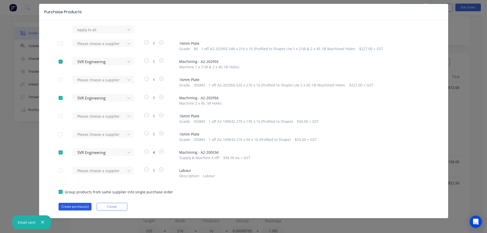
click at [78, 206] on button "Create purchase(s)" at bounding box center [74, 207] width 33 height 8
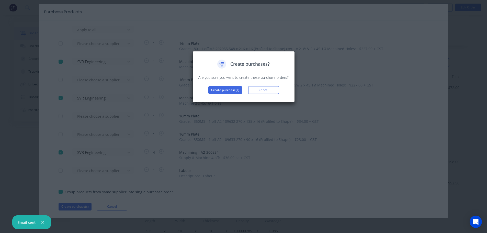
click at [232, 94] on div "Create purchases? Are you sure you want to create these purchase orders? Create…" at bounding box center [243, 76] width 102 height 51
click at [231, 90] on button "Create purchase(s)" at bounding box center [225, 90] width 34 height 8
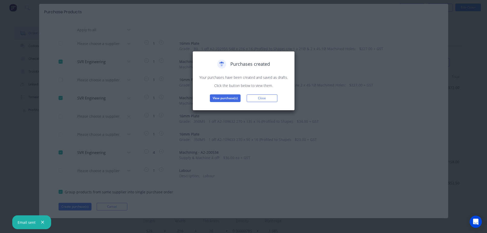
click at [227, 98] on button "View purchase(s)" at bounding box center [225, 98] width 31 height 8
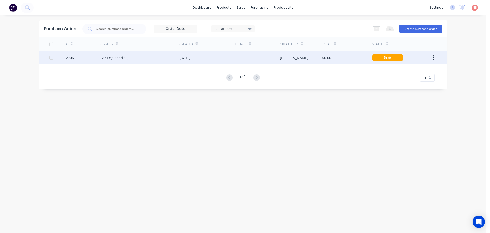
click at [211, 60] on div "[DATE]" at bounding box center [205, 57] width 50 height 13
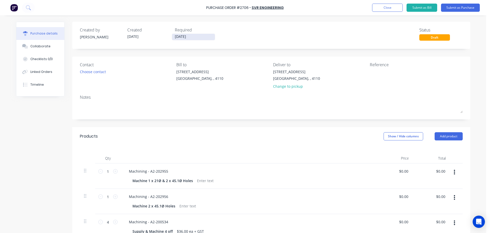
click at [187, 36] on input "[DATE]" at bounding box center [193, 37] width 43 height 6
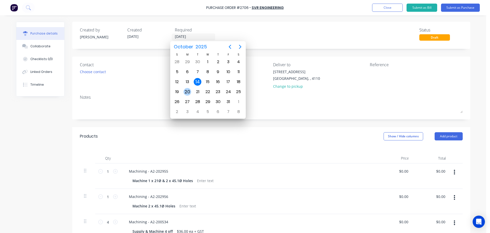
click at [188, 90] on div "20" at bounding box center [188, 92] width 8 height 8
type input "[DATE]"
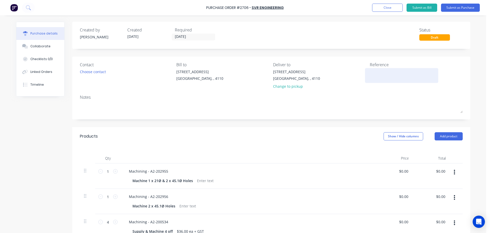
click at [381, 70] on textarea at bounding box center [402, 74] width 64 height 11
type textarea "A2 APO191"
type textarea "x"
type textarea "A2 APO1913"
type textarea "x"
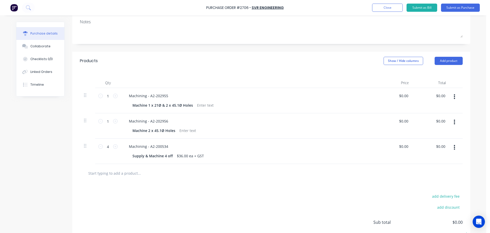
scroll to position [77, 0]
type textarea "A2 APO19131"
type textarea "x"
type textarea "A2 APO19131"
type input "0.00"
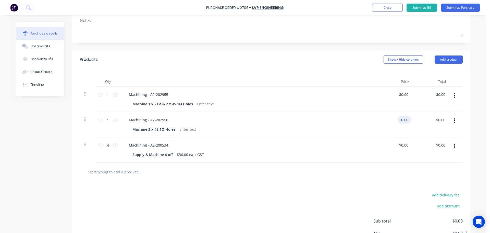
click at [405, 120] on input "0.00" at bounding box center [404, 119] width 12 height 7
type textarea "x"
click at [405, 120] on input "0.00" at bounding box center [405, 119] width 10 height 7
type input "100"
type textarea "x"
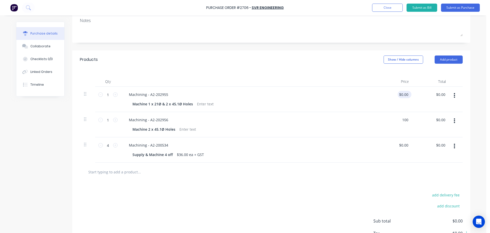
type input "0.00"
type input "$100.00"
click at [400, 93] on input "0.00" at bounding box center [404, 94] width 12 height 7
type textarea "x"
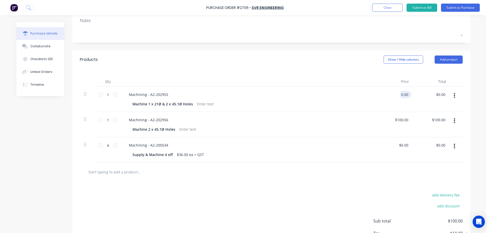
click at [400, 93] on input "0.00" at bounding box center [405, 94] width 10 height 7
type input "116"
type textarea "x"
type input "$116.00"
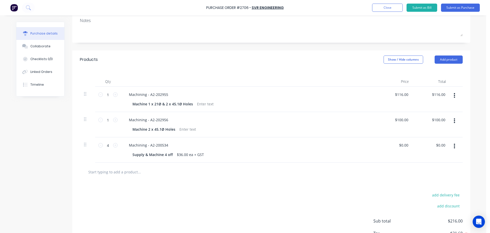
click at [392, 101] on div "$116.00 $116.00" at bounding box center [394, 99] width 37 height 25
type textarea "x"
type input "116.00"
click at [397, 92] on input "116.00" at bounding box center [403, 94] width 14 height 7
click at [398, 93] on input "116.00" at bounding box center [403, 94] width 14 height 7
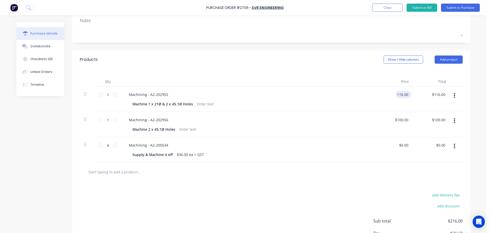
type textarea "x"
click at [398, 93] on input "116.00" at bounding box center [403, 94] width 14 height 7
type input "110.5"
type textarea "x"
type input "$110.50"
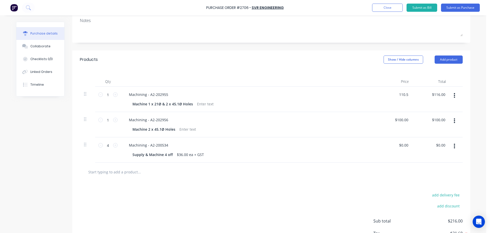
type input "$110.50"
click at [389, 101] on div "$110.50 $110.50" at bounding box center [394, 99] width 37 height 25
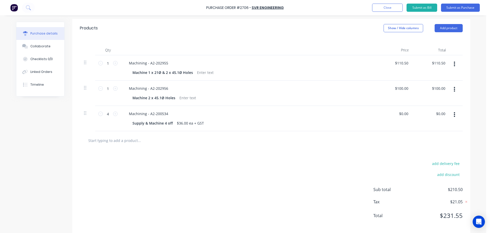
scroll to position [114, 0]
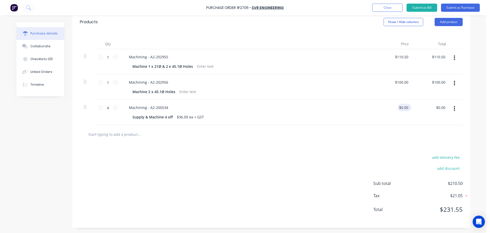
type textarea "x"
type input "0.00"
click at [401, 108] on input "0.00" at bounding box center [405, 107] width 10 height 7
type textarea "x"
click at [401, 109] on input "0.00" at bounding box center [405, 107] width 10 height 7
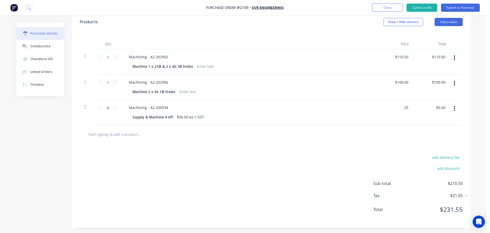
type input "25"
type textarea "x"
type input "$25.00"
type input "$100.00"
click at [276, 161] on div "add delivery fee add discount Sub total $210.50 Tax $21.05 Total $231.55" at bounding box center [271, 186] width 398 height 84
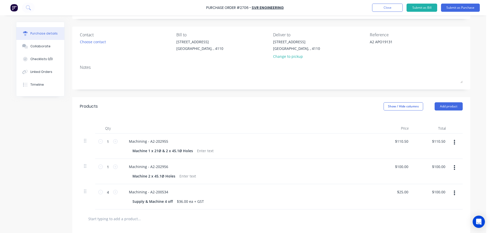
scroll to position [0, 0]
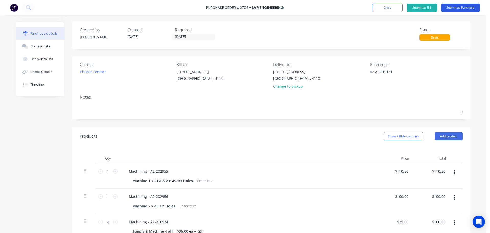
click at [457, 7] on button "Submit as Purchase" at bounding box center [460, 8] width 39 height 8
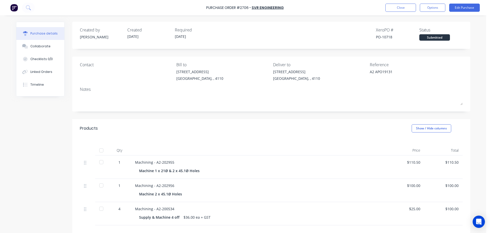
click at [435, 6] on button "Options" at bounding box center [433, 8] width 26 height 8
click at [427, 18] on div "Print / Email" at bounding box center [421, 20] width 39 height 7
click at [418, 29] on div "With pricing" at bounding box center [421, 30] width 39 height 7
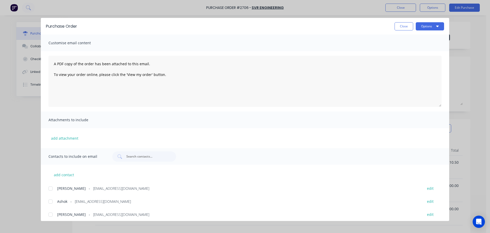
click at [50, 202] on div at bounding box center [50, 201] width 10 height 10
click at [432, 28] on button "Options" at bounding box center [430, 26] width 28 height 8
click at [420, 46] on div "Print" at bounding box center [419, 49] width 39 height 7
click at [432, 25] on button "Options" at bounding box center [430, 26] width 28 height 8
click at [433, 60] on div "Email" at bounding box center [419, 59] width 39 height 7
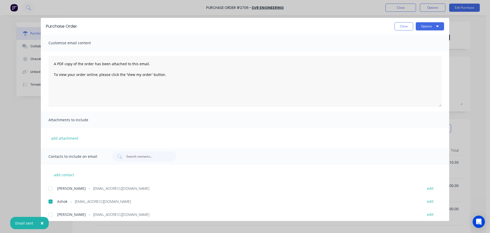
click at [405, 26] on button "Close" at bounding box center [404, 26] width 19 height 8
type textarea "x"
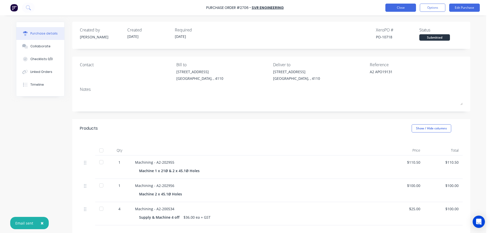
click at [397, 8] on button "Close" at bounding box center [401, 8] width 31 height 8
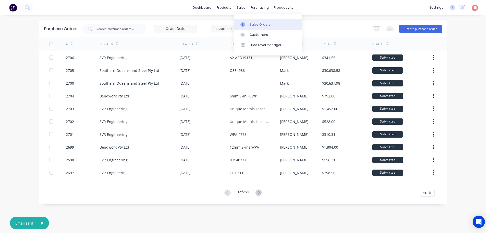
click at [248, 29] on link "Sales Orders" at bounding box center [268, 24] width 68 height 10
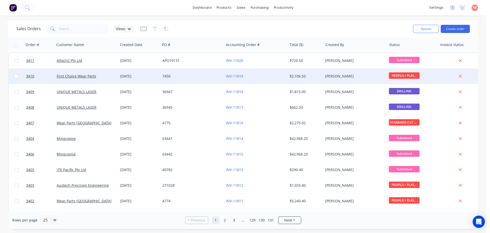
click at [103, 74] on div "First Choice Wear Parts" at bounding box center [85, 76] width 57 height 5
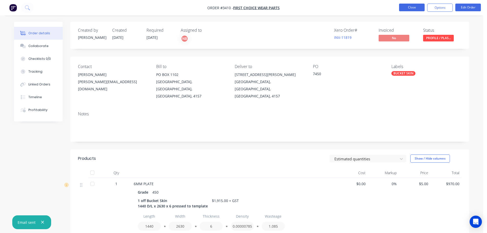
click at [412, 4] on button "Close" at bounding box center [412, 8] width 26 height 8
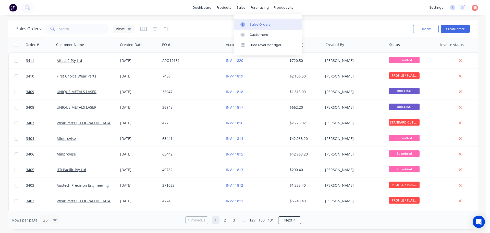
click at [247, 23] on div at bounding box center [245, 24] width 8 height 5
